Goal: Task Accomplishment & Management: Complete application form

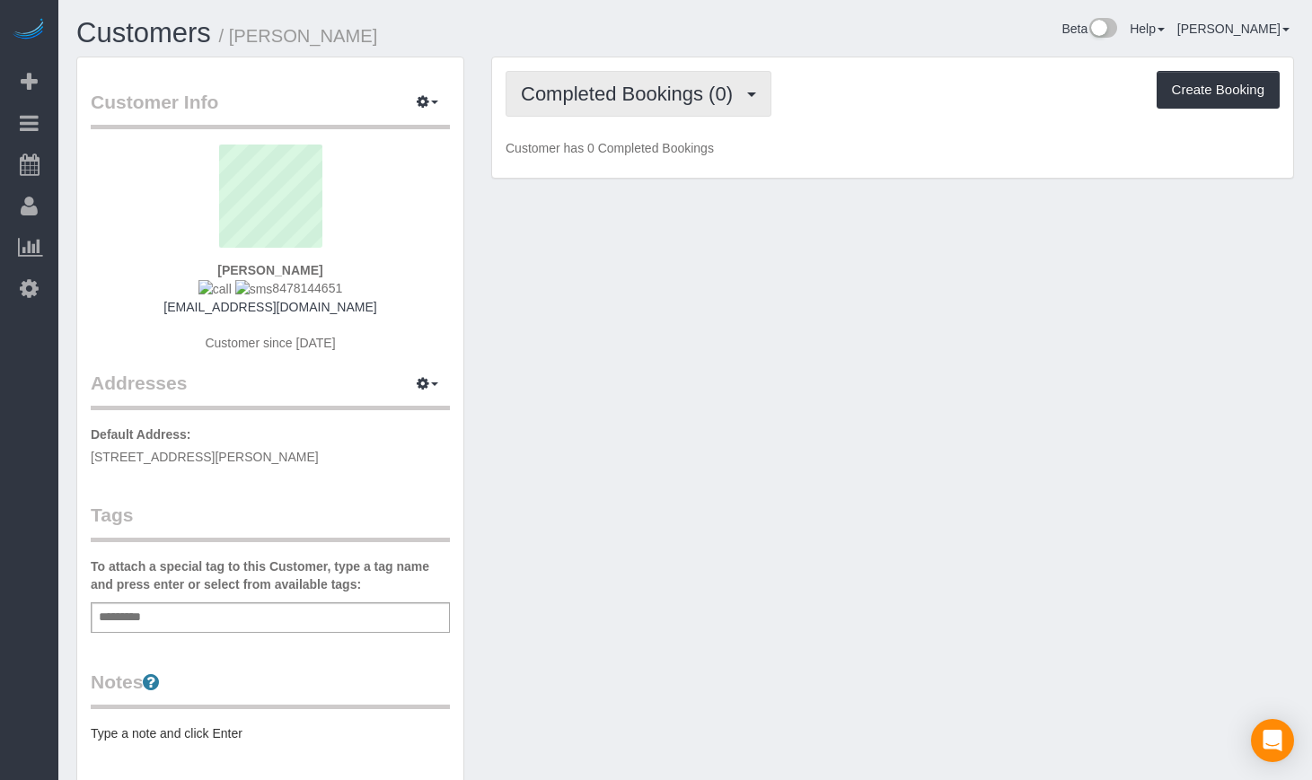
click at [578, 101] on span "Completed Bookings (0)" at bounding box center [631, 94] width 221 height 22
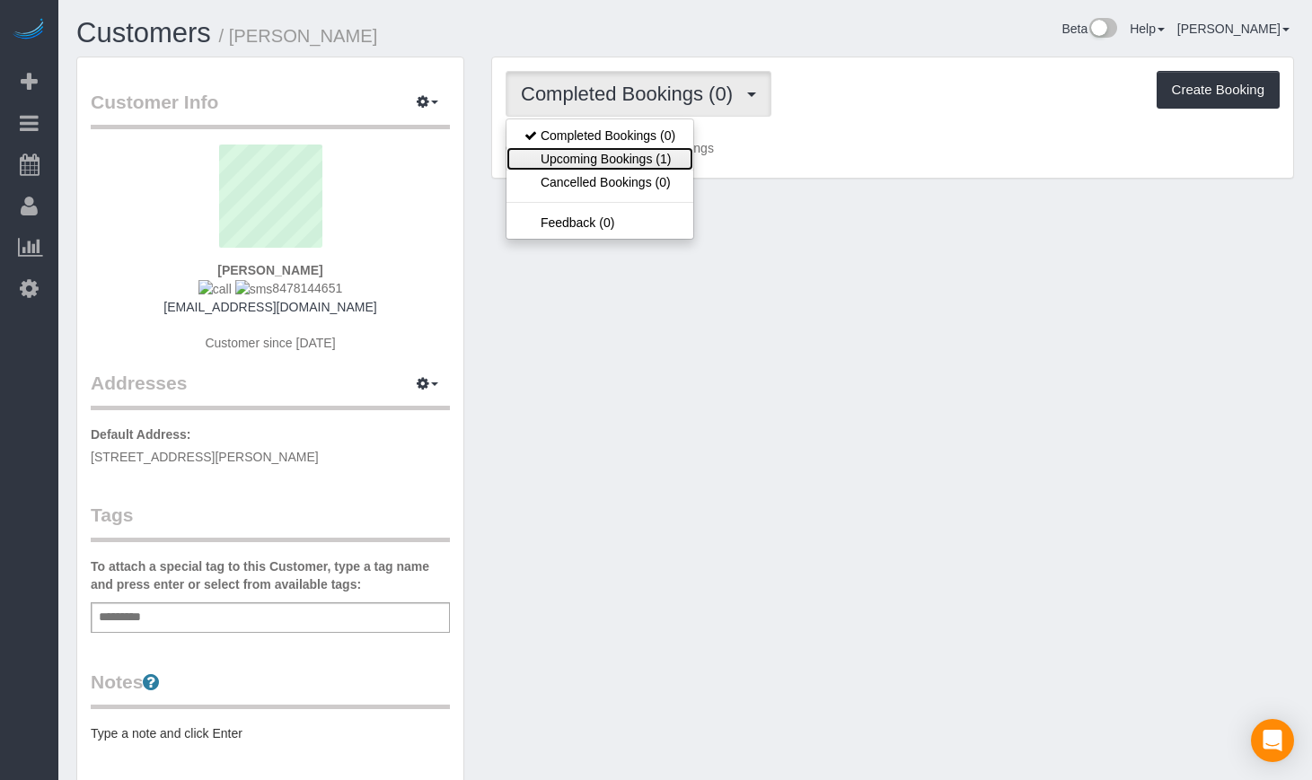
click at [573, 152] on link "Upcoming Bookings (1)" at bounding box center [599, 158] width 187 height 23
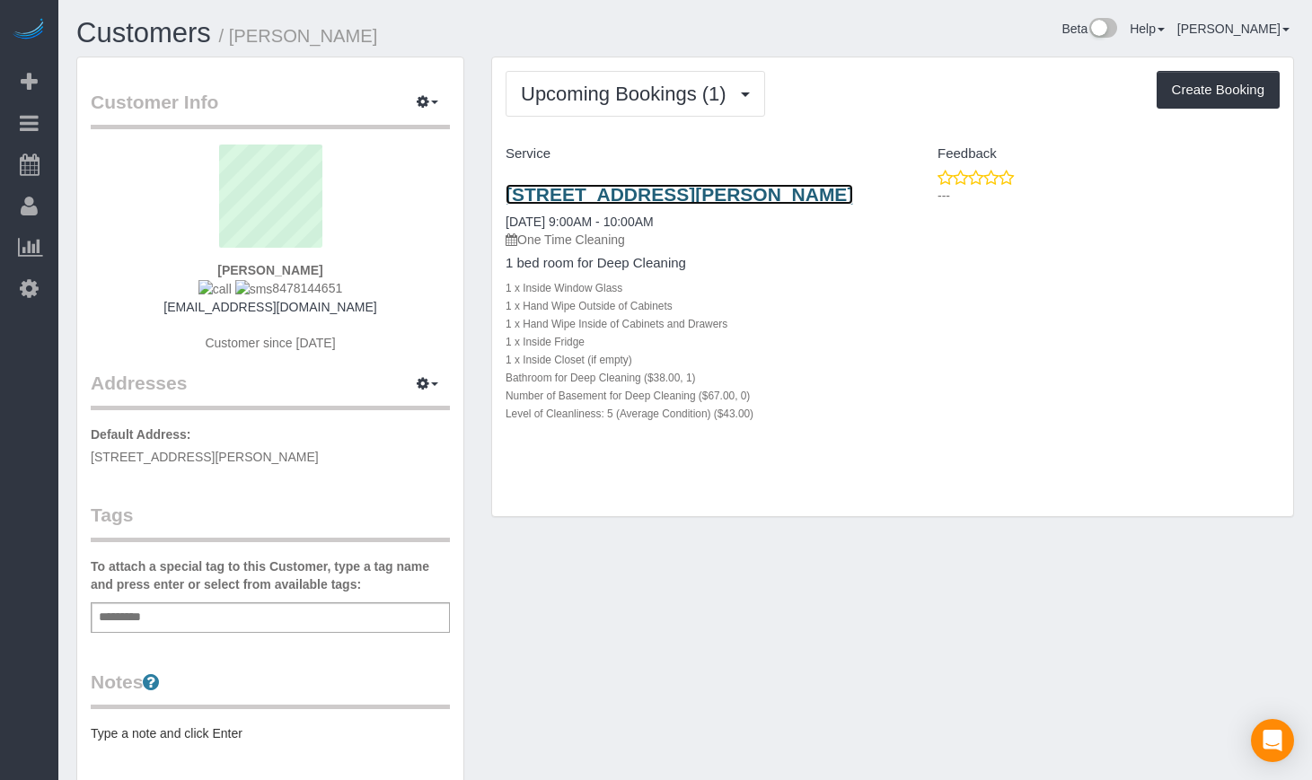
click at [593, 189] on link "[STREET_ADDRESS][PERSON_NAME]" at bounding box center [678, 194] width 347 height 21
click at [630, 187] on link "2851 N Elston Ave, Apt 1, Chicago, IL 60618" at bounding box center [678, 194] width 347 height 21
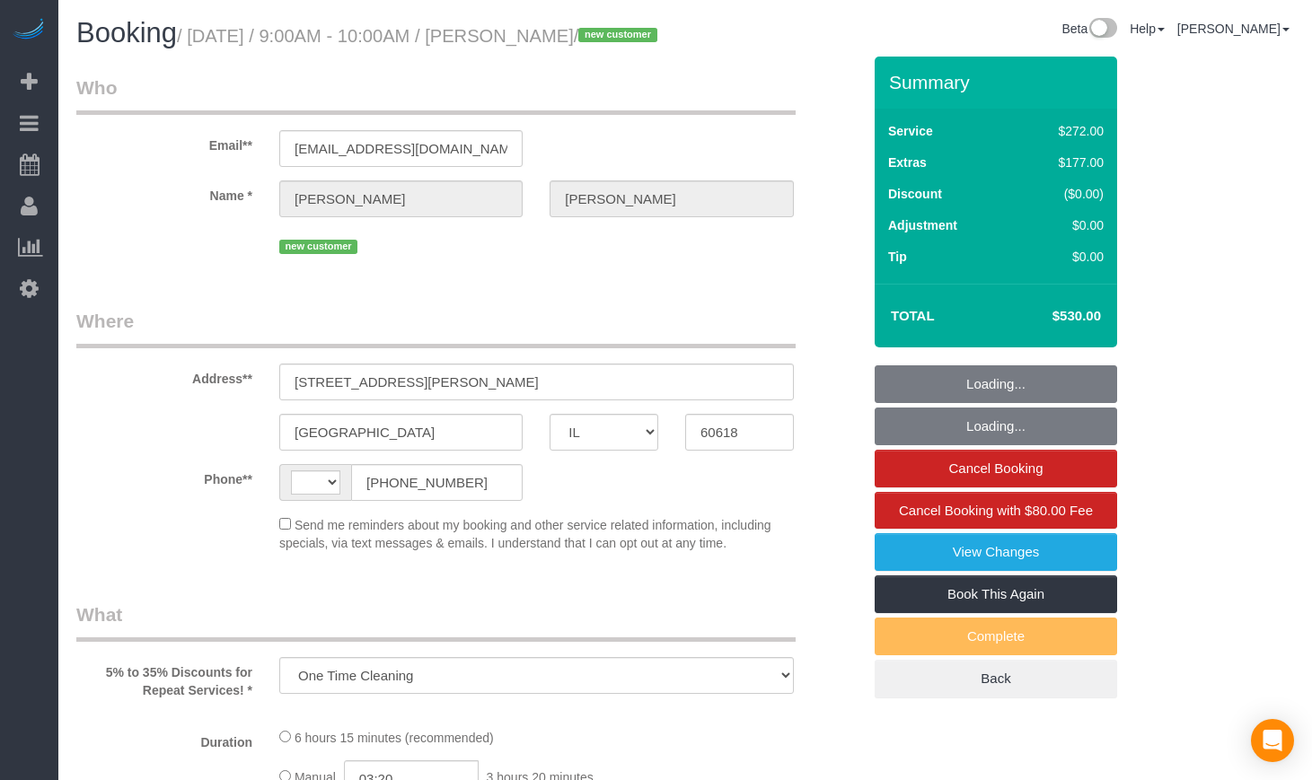
select select "IL"
select select "513"
select select "5"
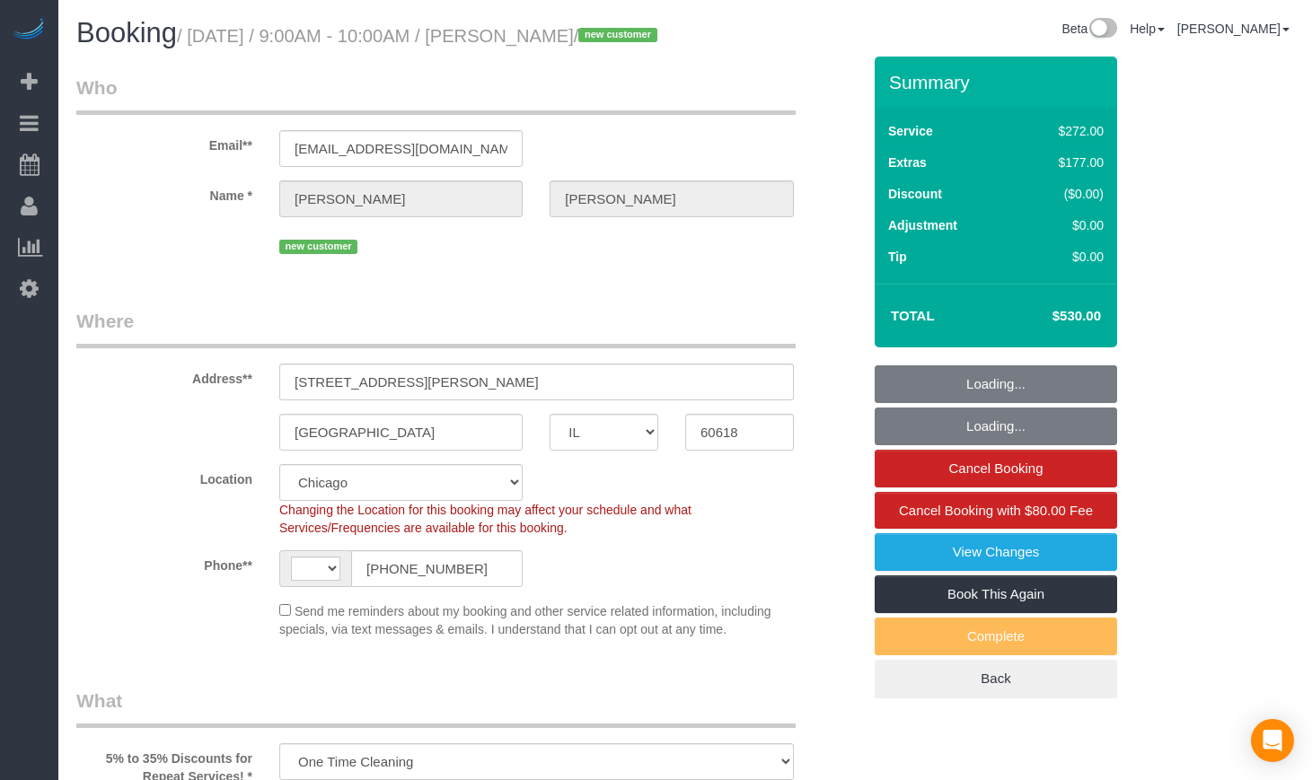
select select "string:fspay-bc34996f-c1e6-453d-aab2-fa254fe2585e"
select select "number:1"
select select "number:58"
select select "number:139"
select select "string:[GEOGRAPHIC_DATA]"
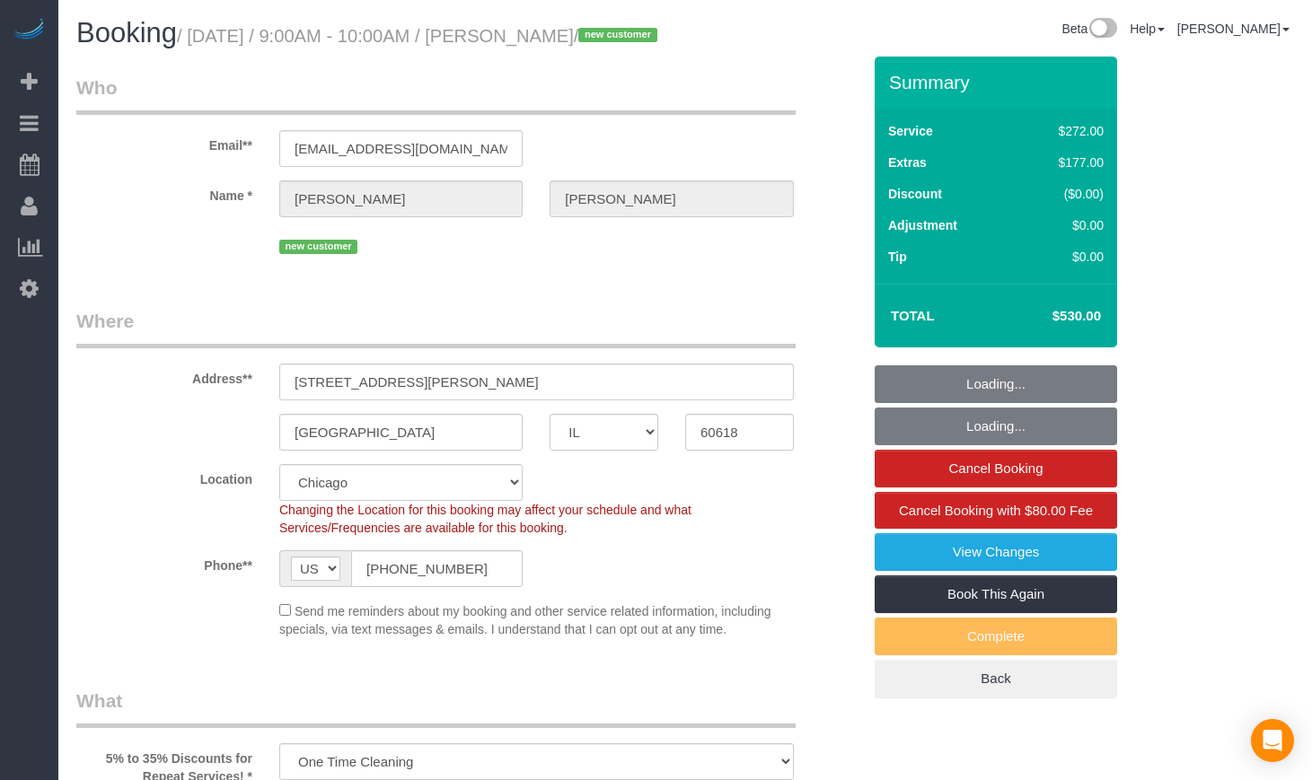
select select "object:714"
select select "spot1"
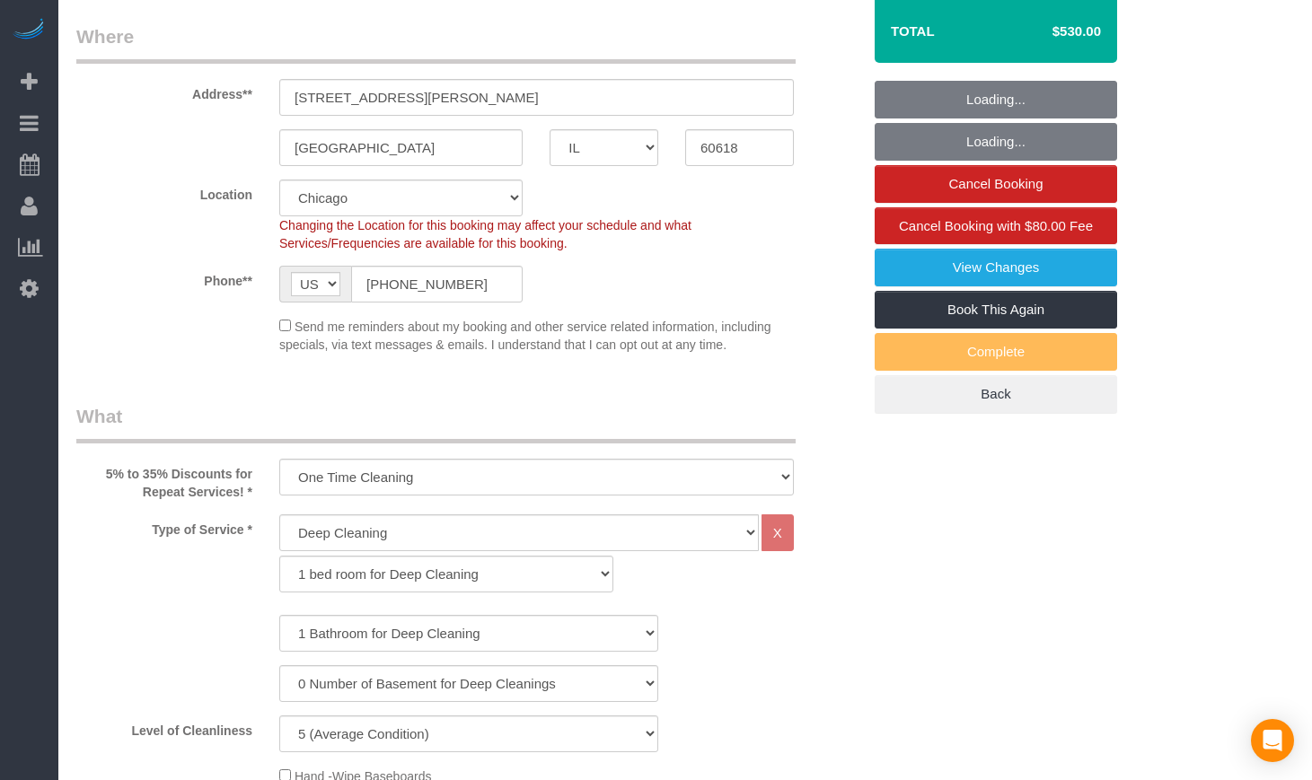
select select "5"
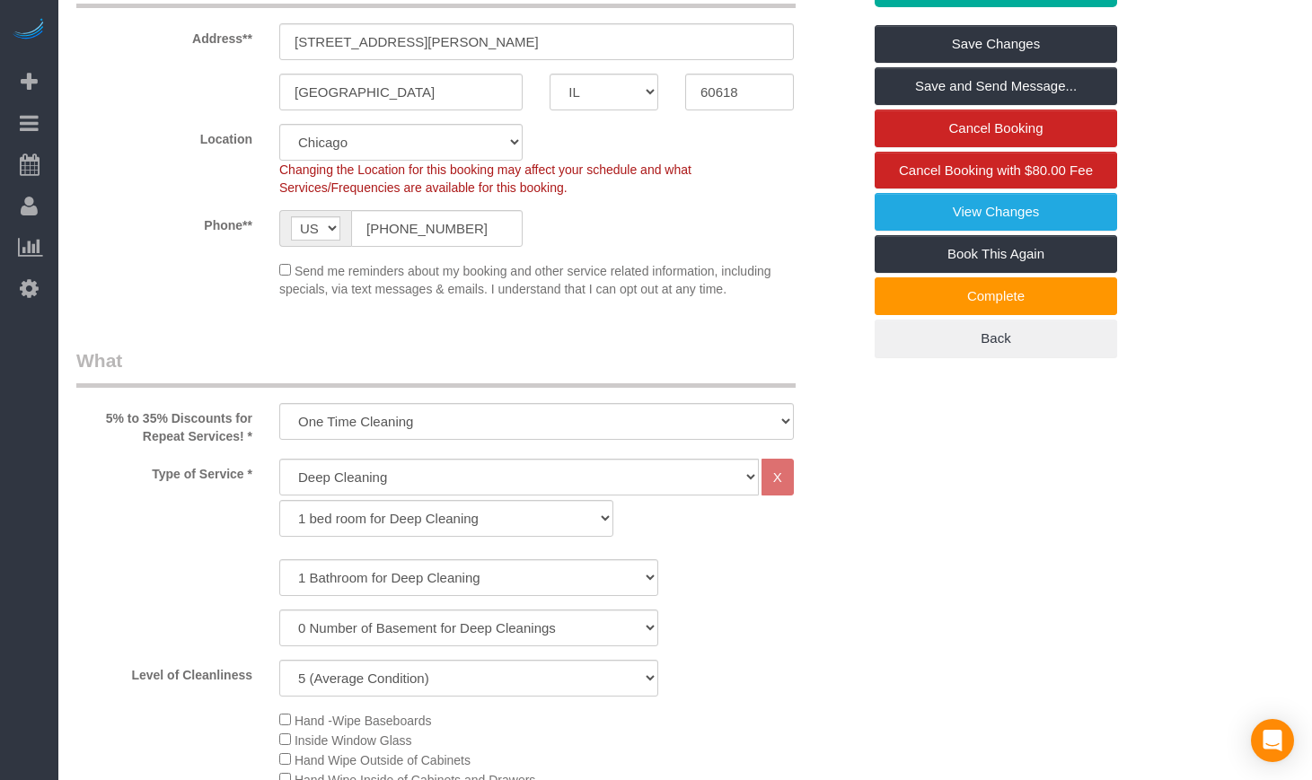
scroll to position [299, 0]
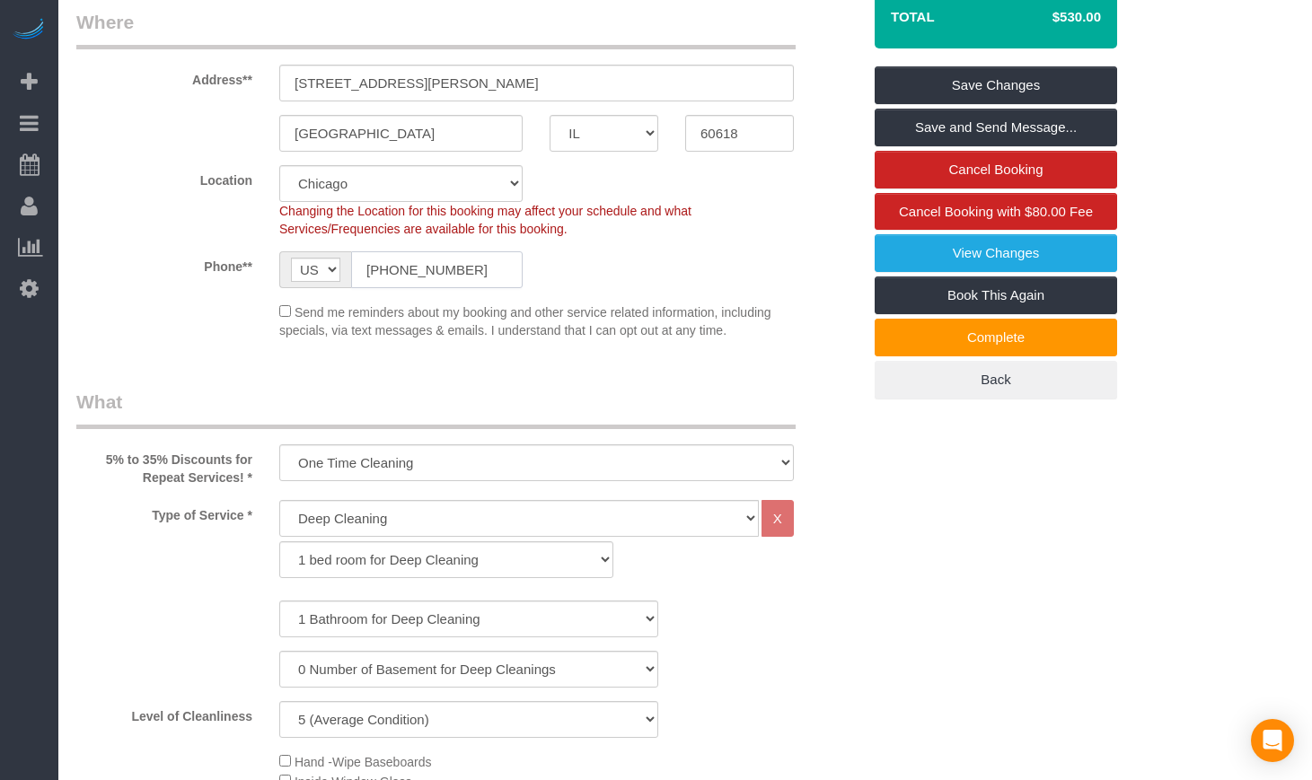
drag, startPoint x: 463, startPoint y: 292, endPoint x: 309, endPoint y: 260, distance: 157.6
click at [321, 266] on sui-booking-location "Location [GEOGRAPHIC_DATA] [GEOGRAPHIC_DATA] Skokie Northwest Western Changing …" at bounding box center [468, 252] width 785 height 174
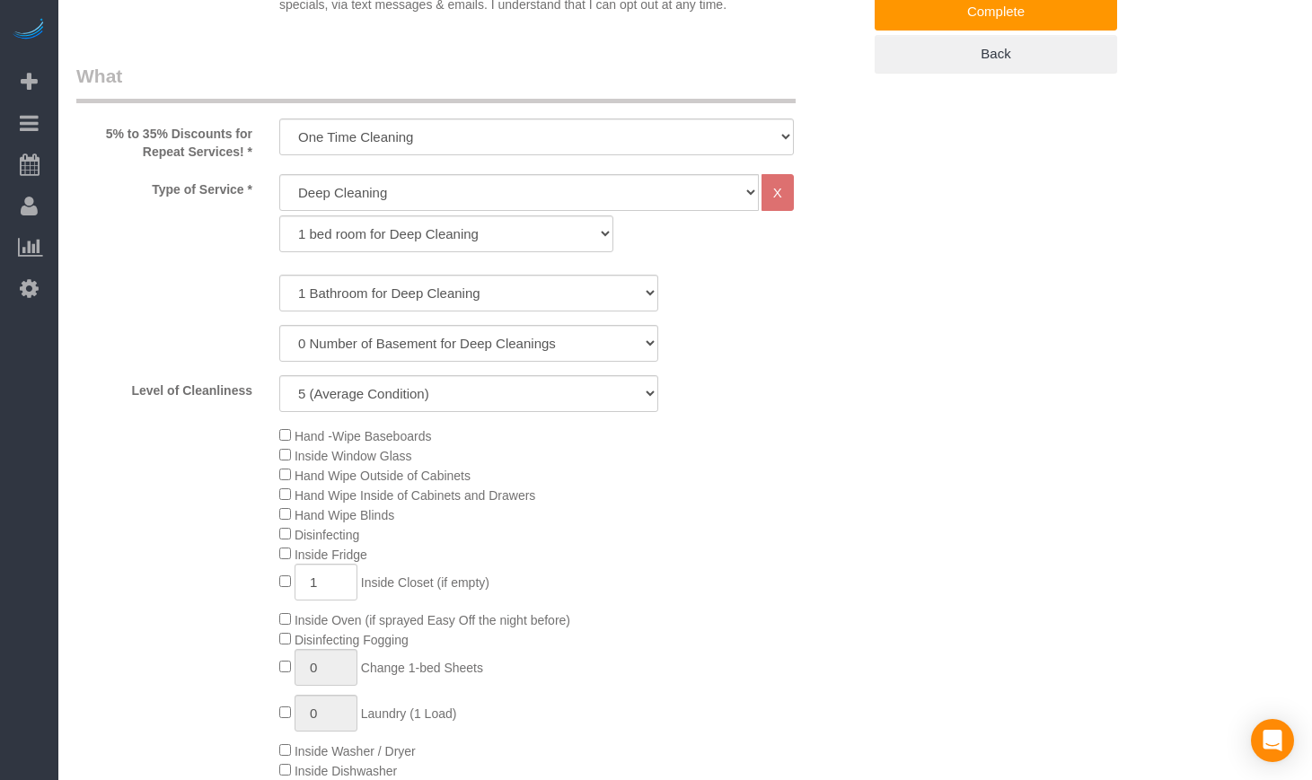
scroll to position [0, 0]
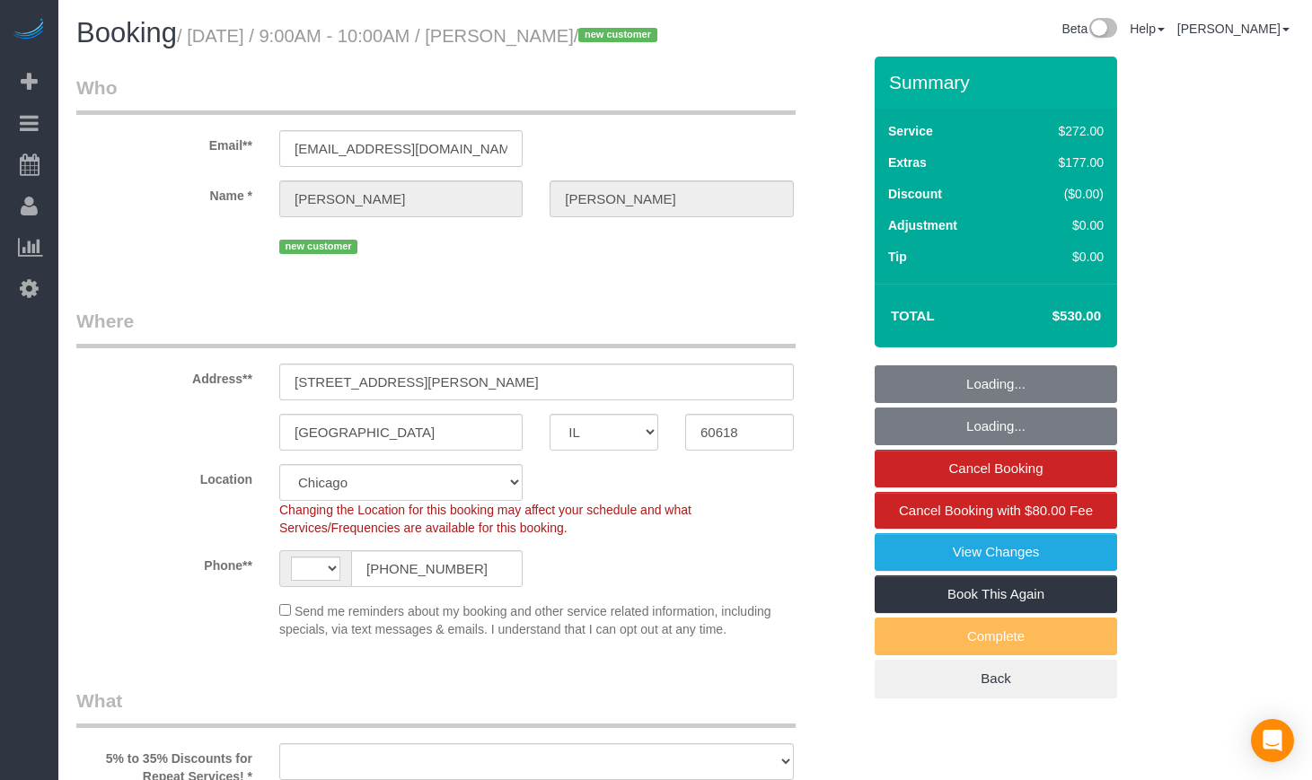
select select "IL"
select select "number:1"
select select "number:58"
select select "number:139"
select select "string:US"
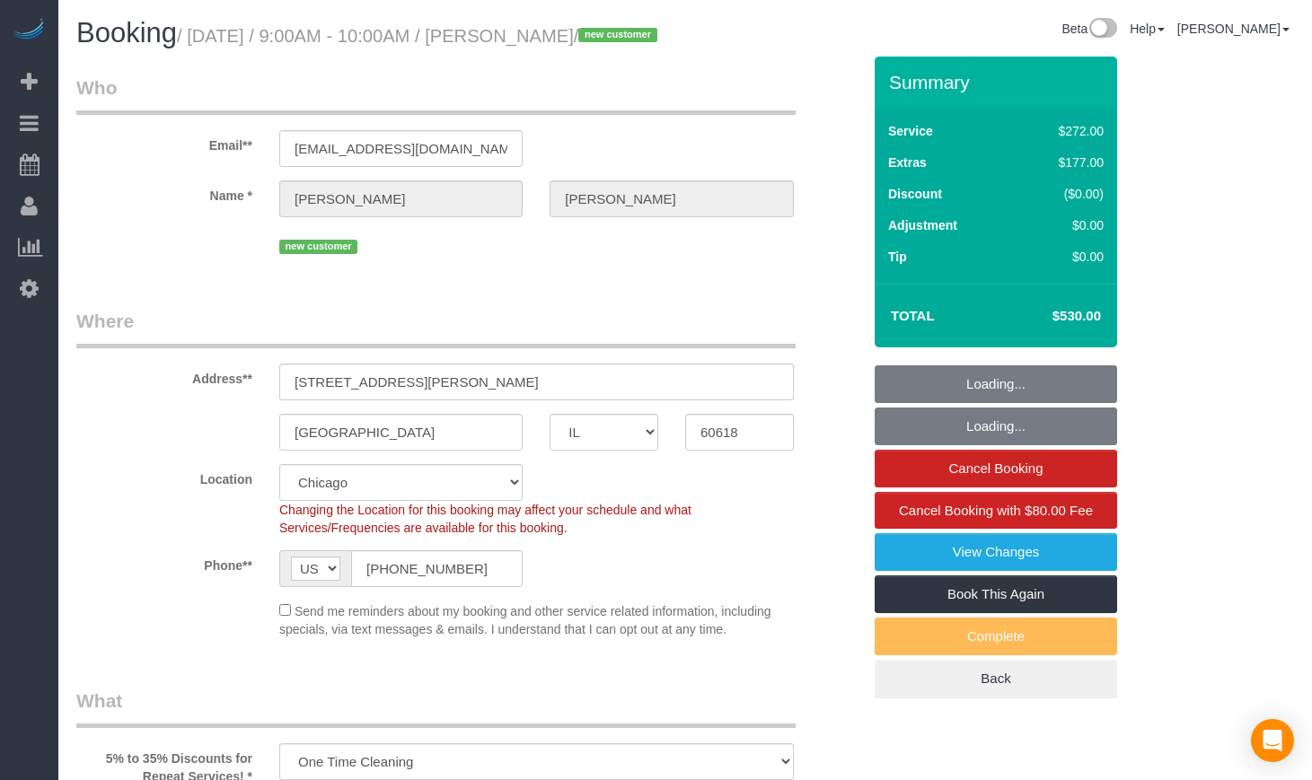
select select "object:1057"
select select "513"
select select "5"
select select "spot1"
select select "5"
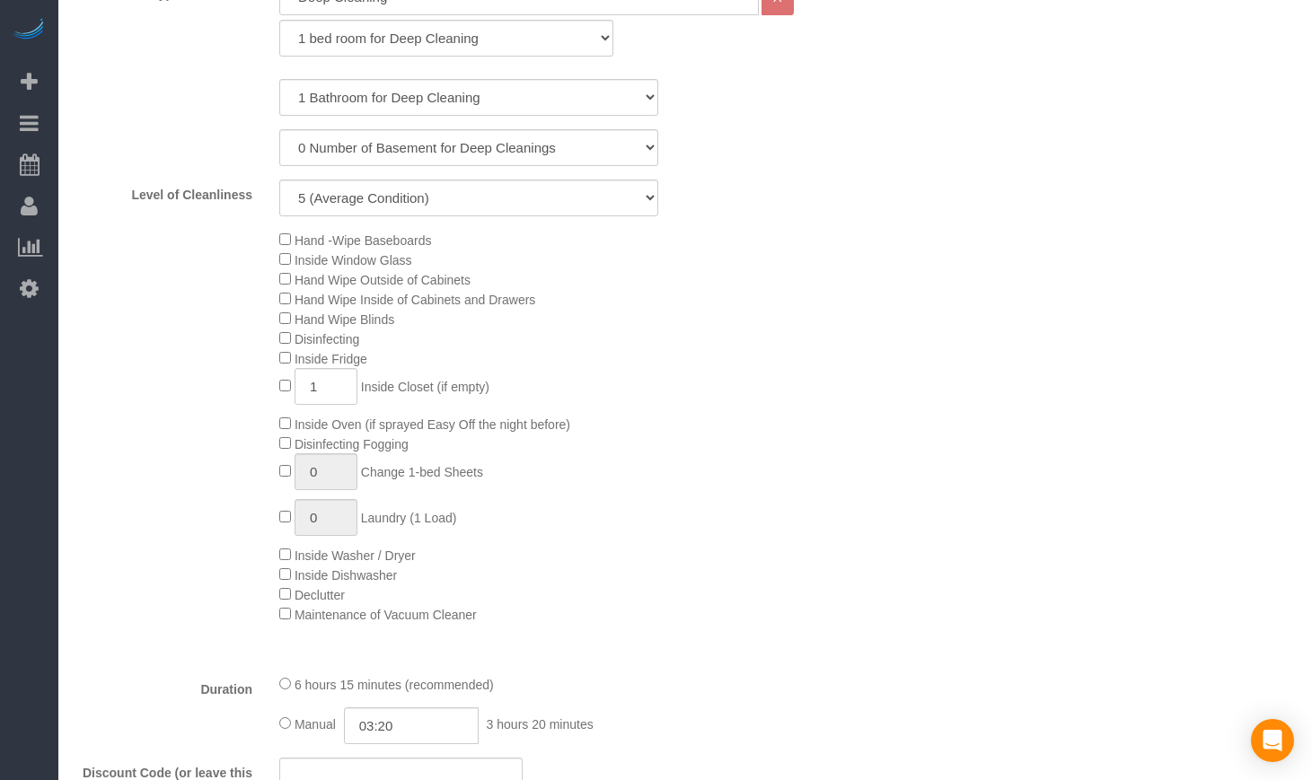
scroll to position [898, 0]
